Goal: Check status: Check status

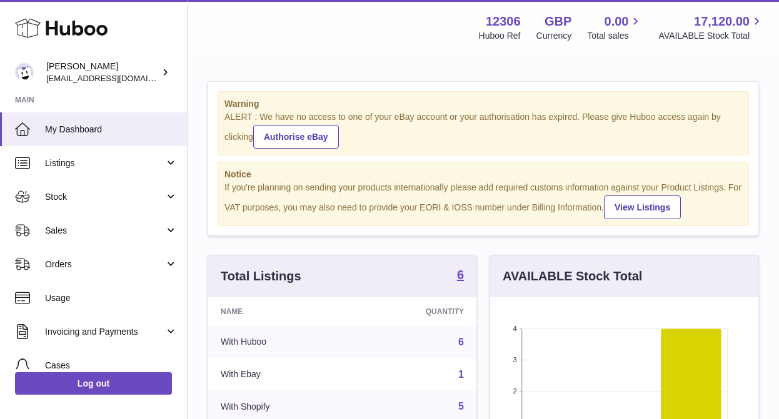
scroll to position [195, 268]
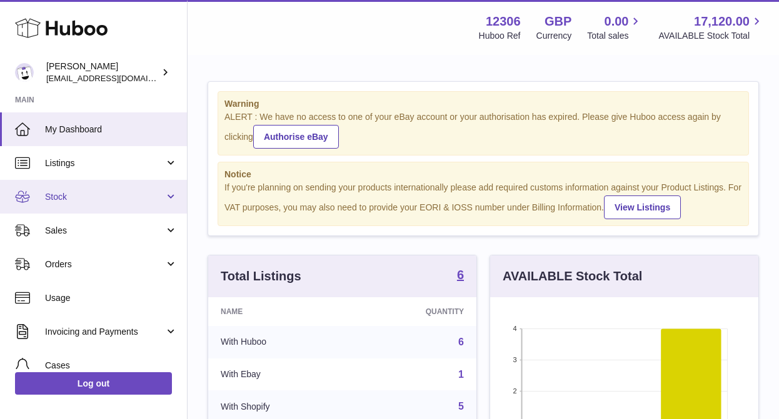
click at [86, 195] on span "Stock" at bounding box center [104, 197] width 119 height 12
click at [65, 203] on span "Stock" at bounding box center [104, 197] width 119 height 12
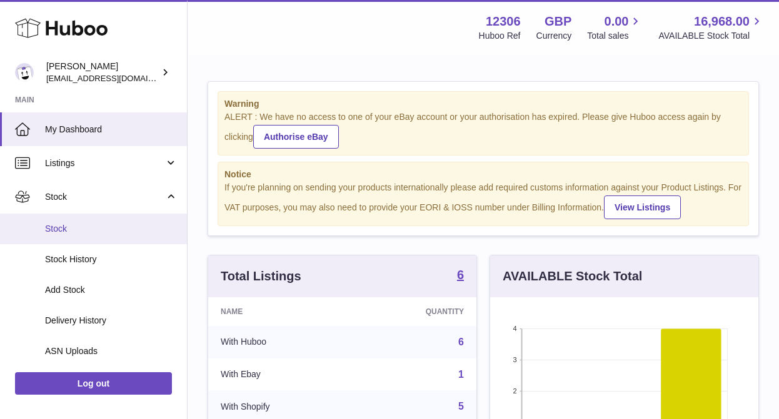
click at [64, 235] on link "Stock" at bounding box center [93, 229] width 187 height 31
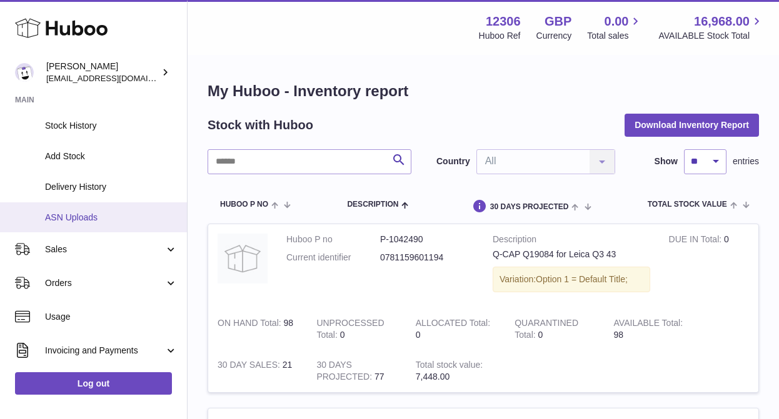
scroll to position [142, 0]
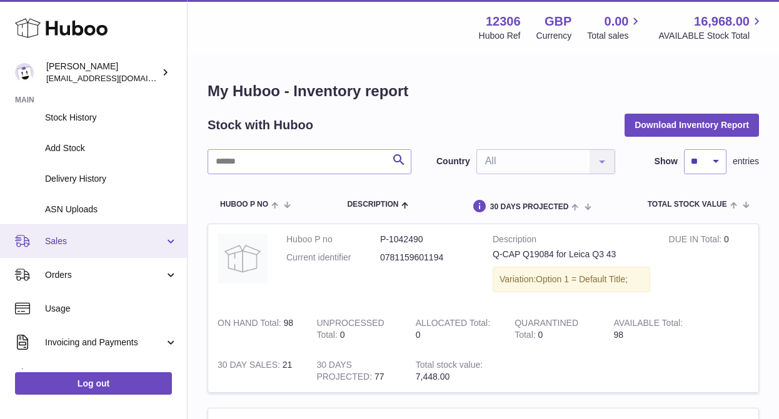
click at [73, 244] on span "Sales" at bounding box center [104, 242] width 119 height 12
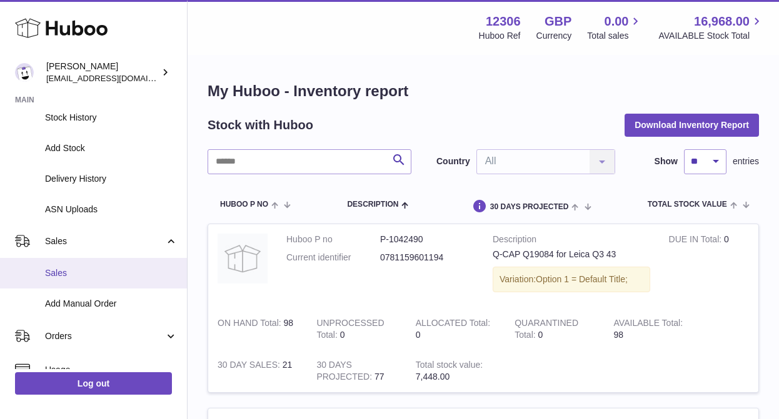
click at [69, 278] on span "Sales" at bounding box center [111, 274] width 133 height 12
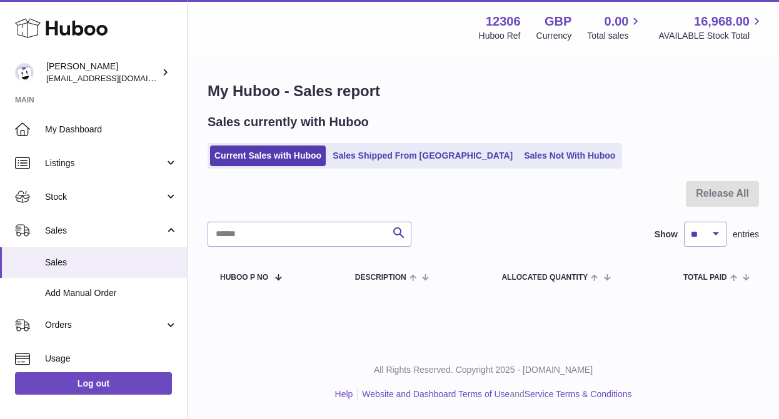
click at [399, 167] on ul "Current Sales with Huboo Sales Shipped From Huboo Sales Not With Huboo" at bounding box center [415, 156] width 414 height 26
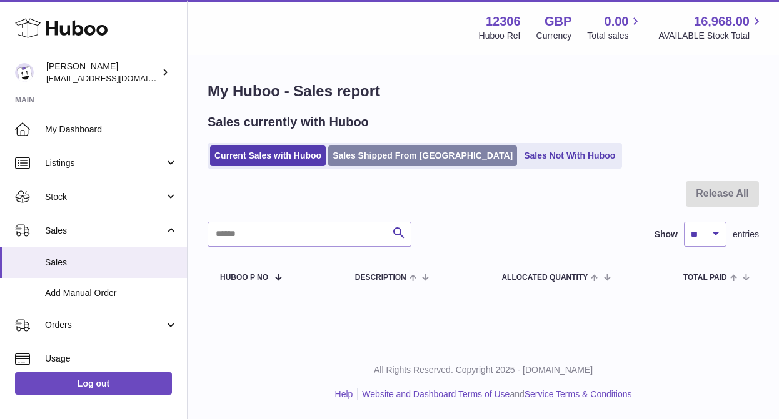
click at [392, 159] on link "Sales Shipped From Huboo" at bounding box center [422, 156] width 189 height 21
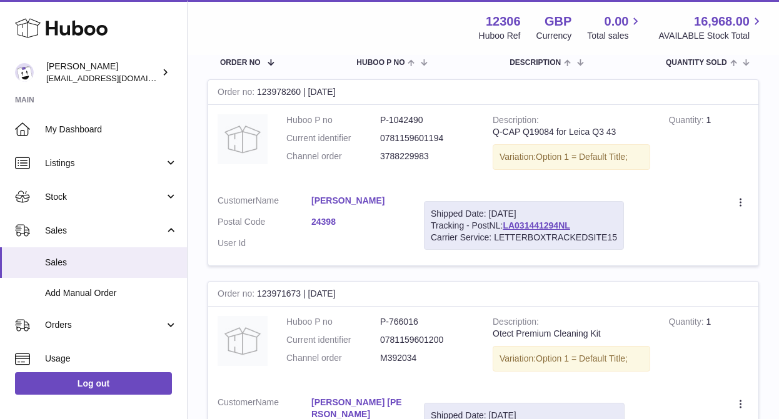
scroll to position [114, 0]
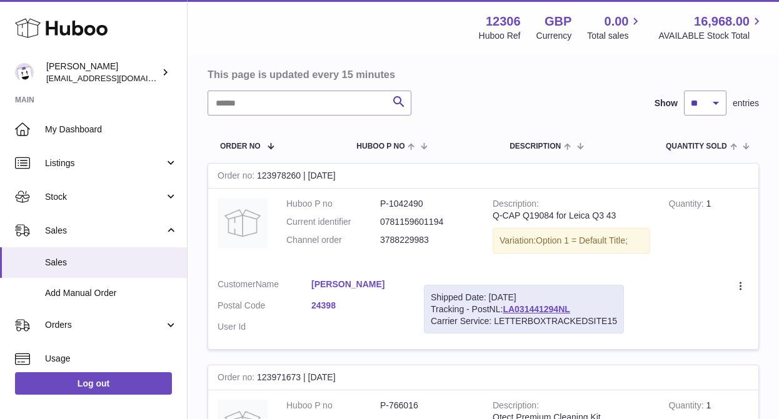
click at [360, 281] on link "[PERSON_NAME]" at bounding box center [358, 285] width 94 height 12
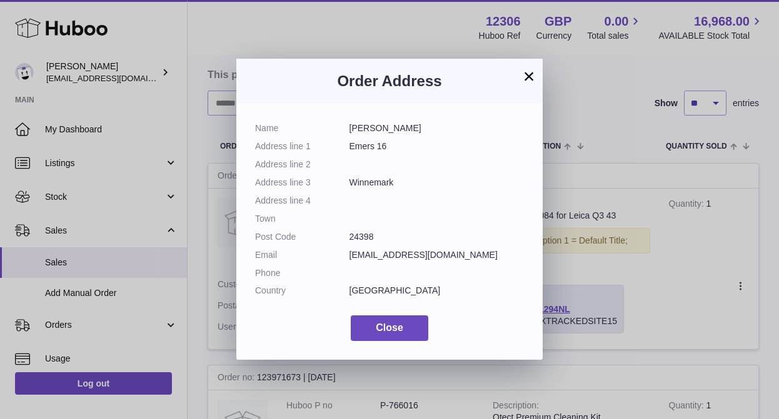
click at [528, 77] on button "×" at bounding box center [528, 76] width 15 height 15
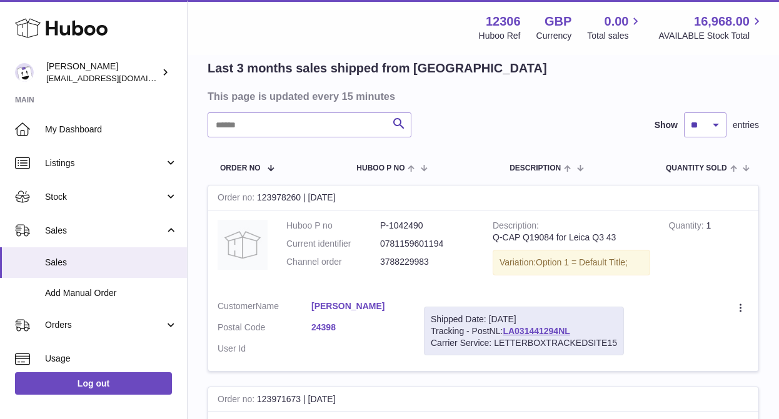
scroll to position [0, 0]
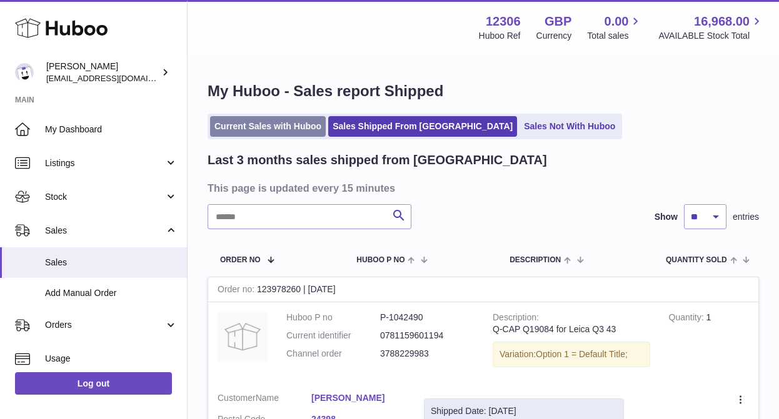
click at [259, 131] on link "Current Sales with Huboo" at bounding box center [268, 126] width 116 height 21
